Goal: Contribute content

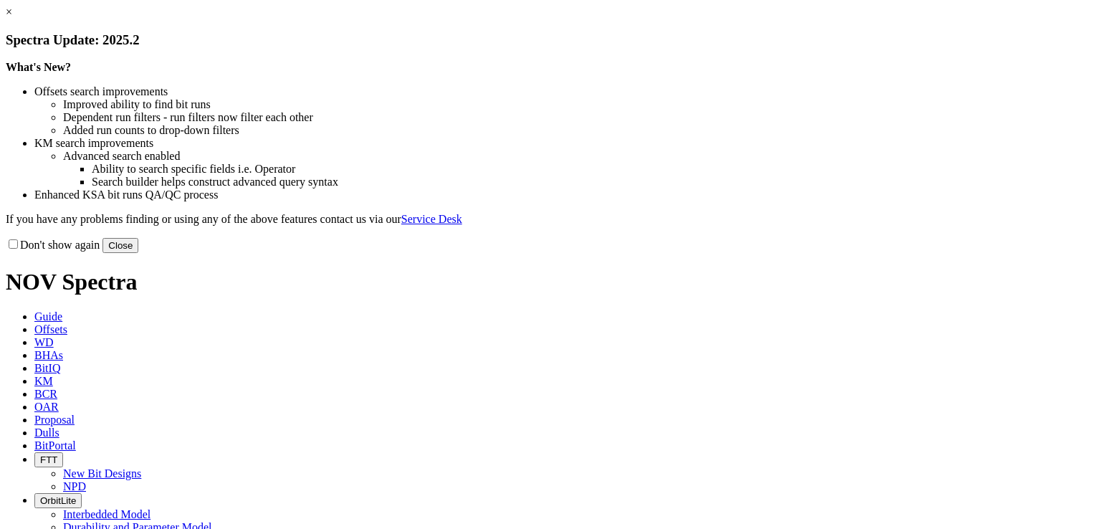
click at [12, 18] on link "×" at bounding box center [9, 12] width 6 height 12
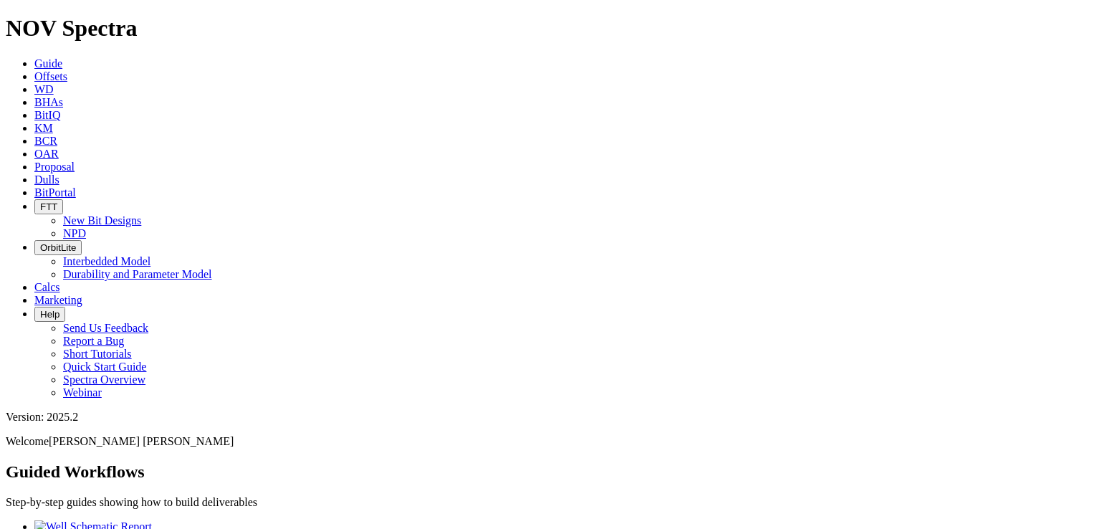
click at [67, 70] on link "Offsets" at bounding box center [50, 76] width 33 height 12
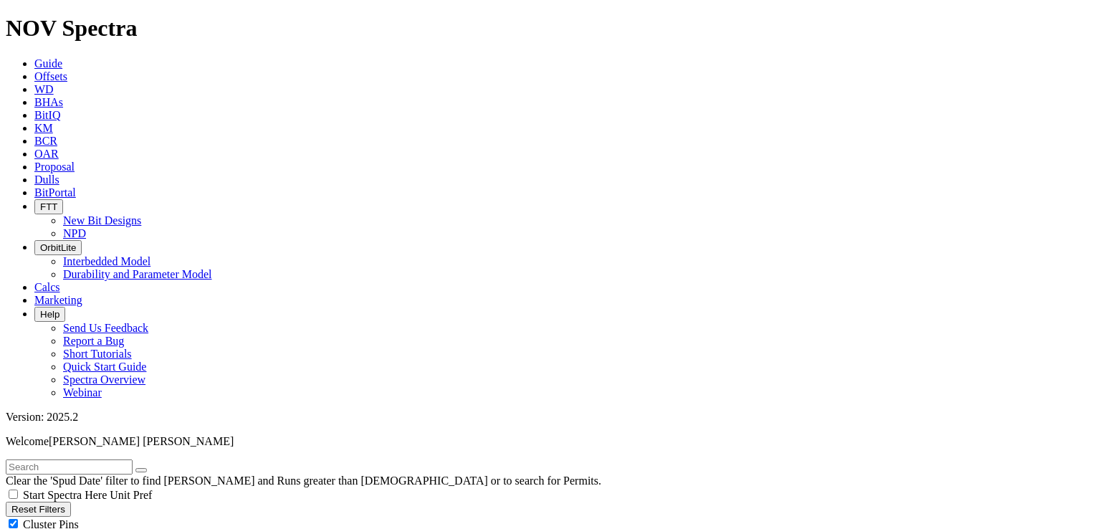
click at [63, 459] on input "text" at bounding box center [69, 466] width 127 height 15
type input "Davidson 5795"
radio input "true"
radio input "false"
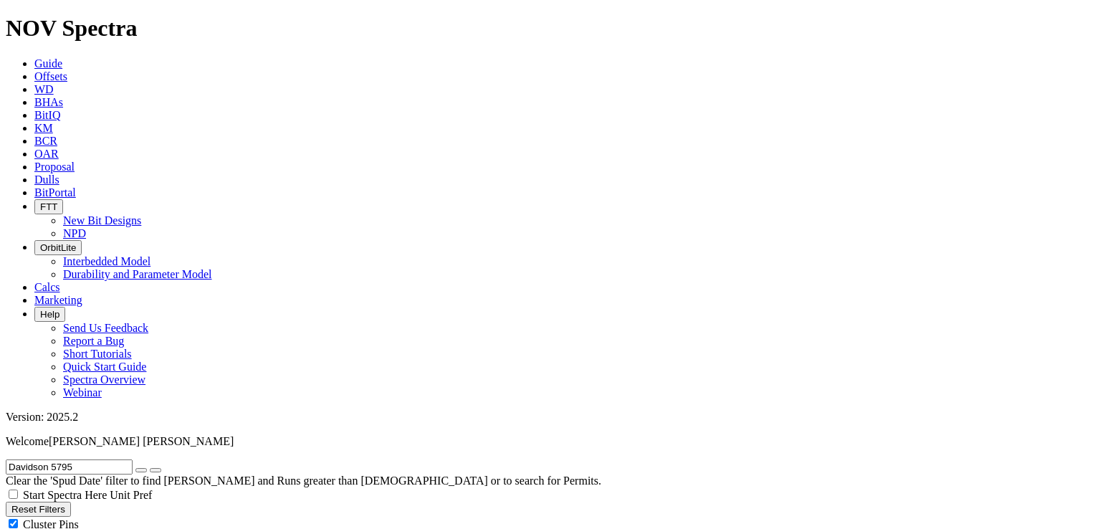
scroll to position [80, 0]
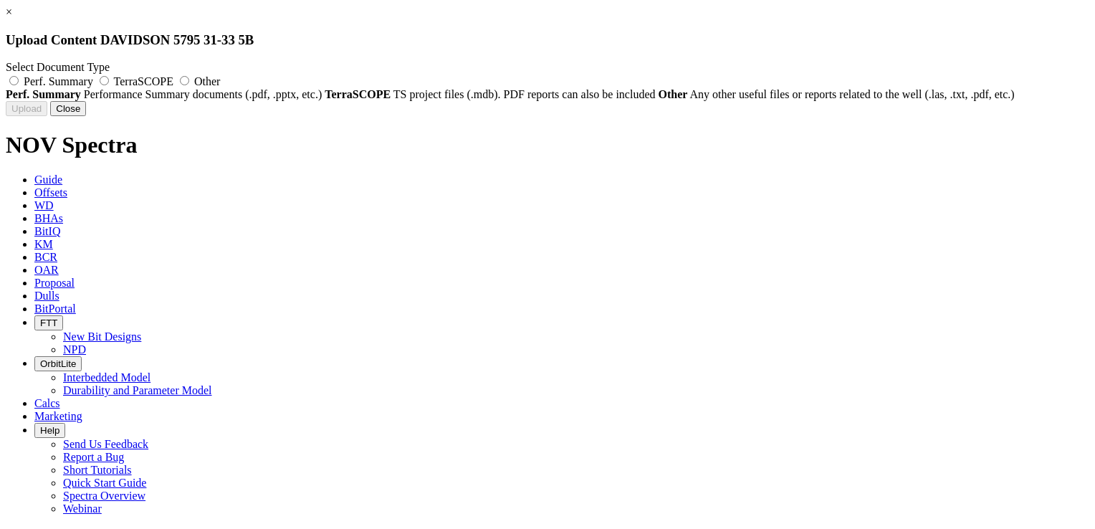
click at [96, 84] on label "Perf. Summary" at bounding box center [51, 81] width 90 height 12
click at [19, 84] on input "Perf. Summary" at bounding box center [13, 80] width 9 height 9
radio input "true"
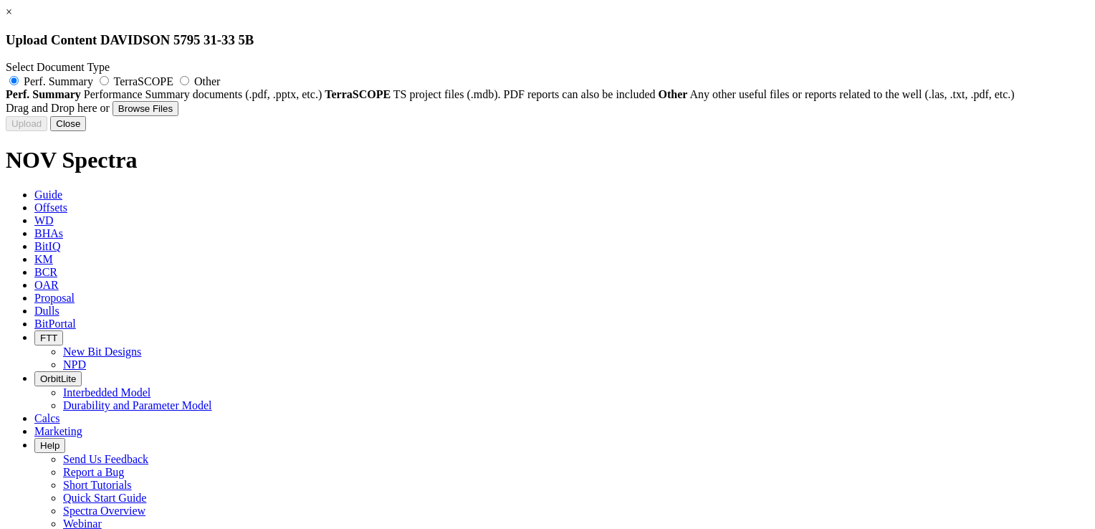
type input "Basin Record - 3Miler - Davidson 5B - [GEOGRAPHIC_DATA] - [US_STATE] - Linkedln…"
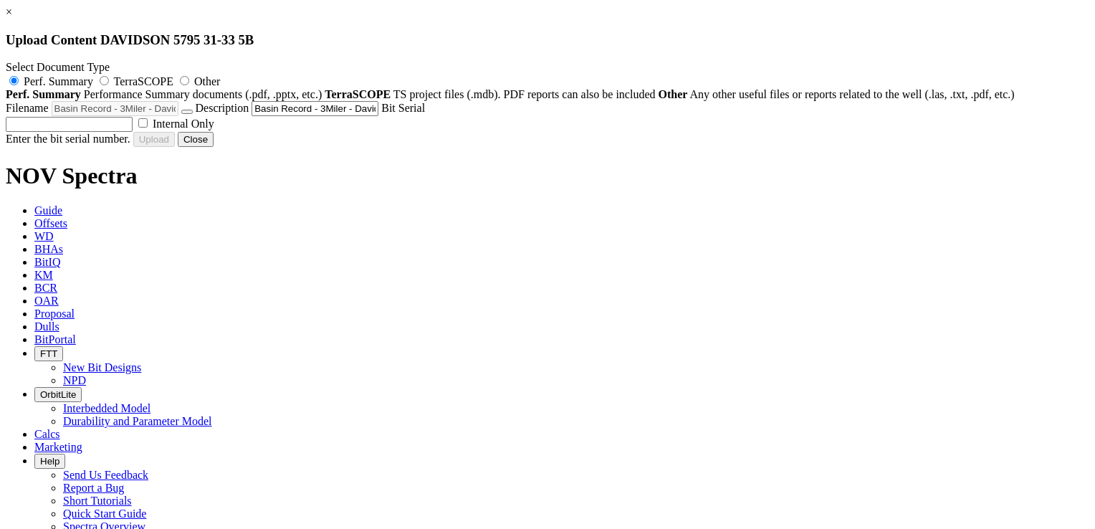
click at [133, 132] on input "text" at bounding box center [69, 124] width 127 height 15
type input "A317831"
click at [47, 147] on button "Upload" at bounding box center [27, 139] width 42 height 15
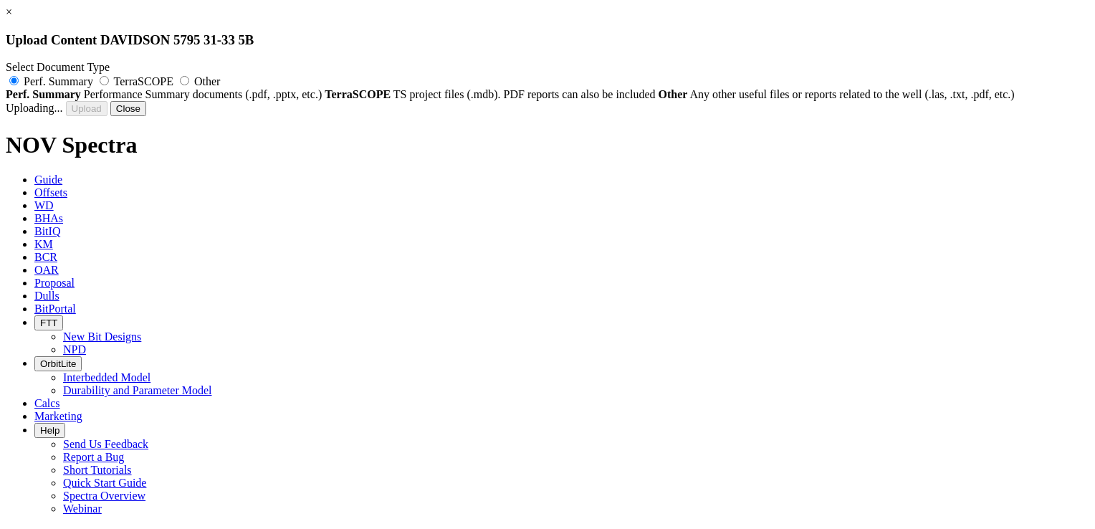
radio input "false"
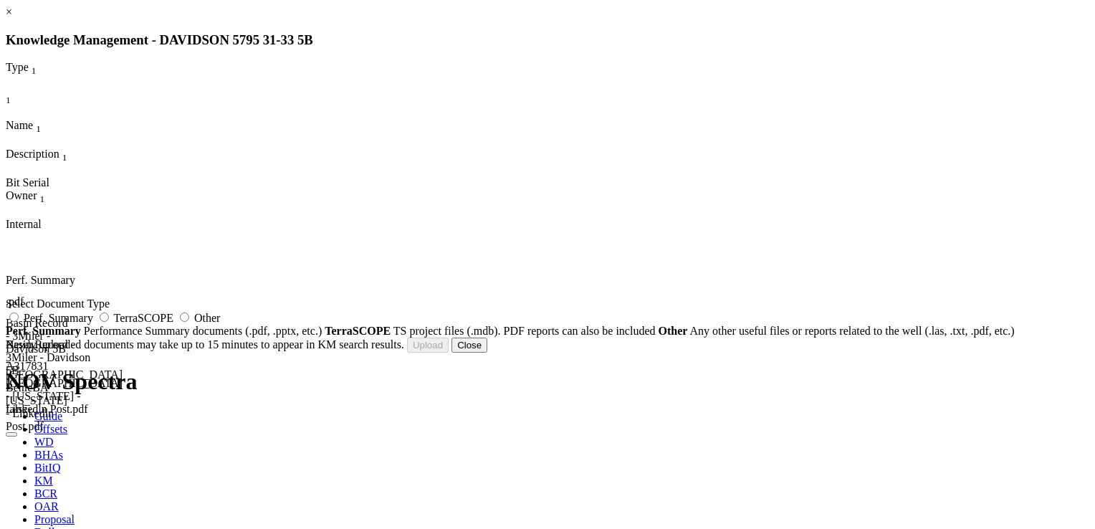
click at [487, 353] on button "Close" at bounding box center [469, 344] width 36 height 15
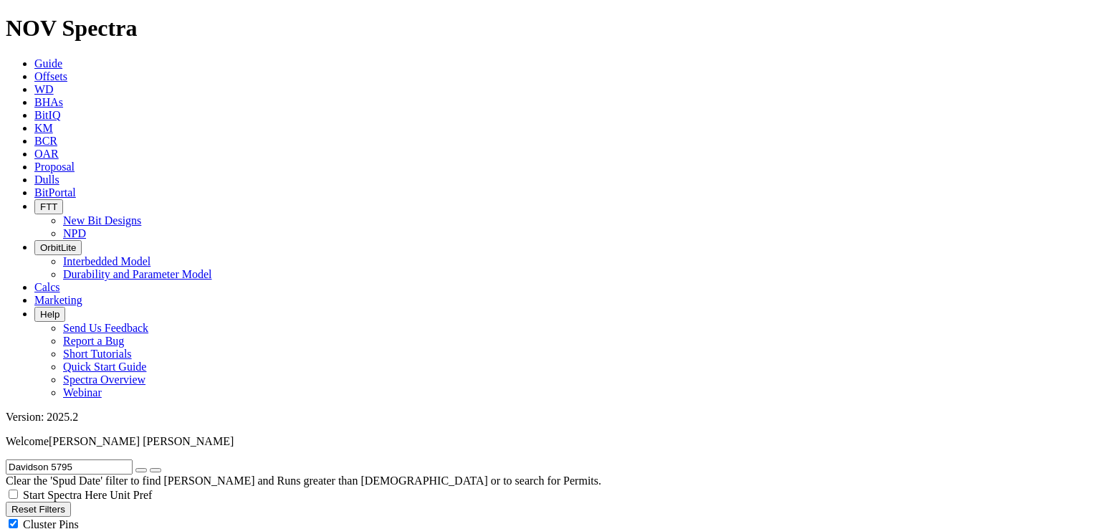
click at [53, 122] on span "KM" at bounding box center [43, 128] width 19 height 12
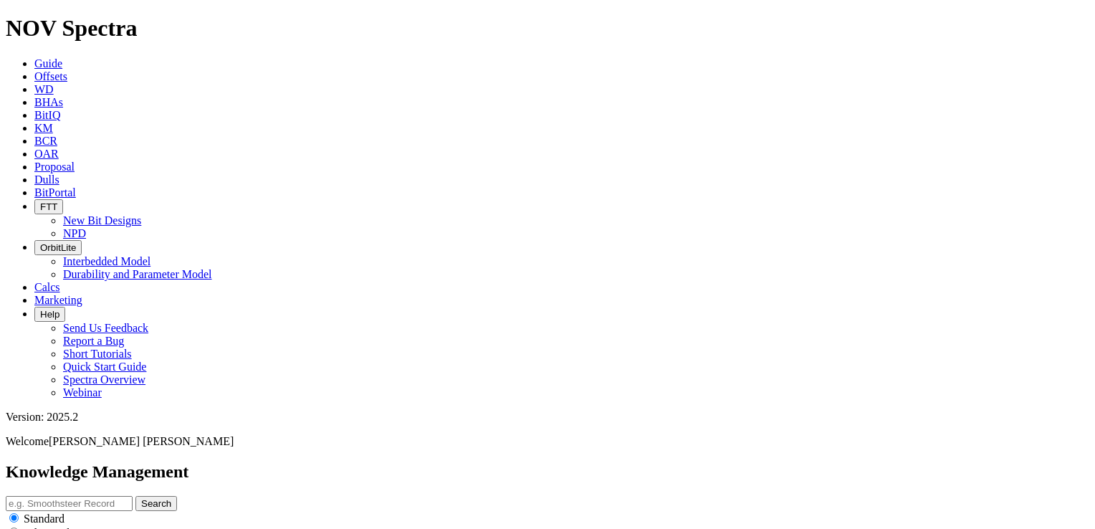
type input "[DATE]"
